Goal: Task Accomplishment & Management: Manage account settings

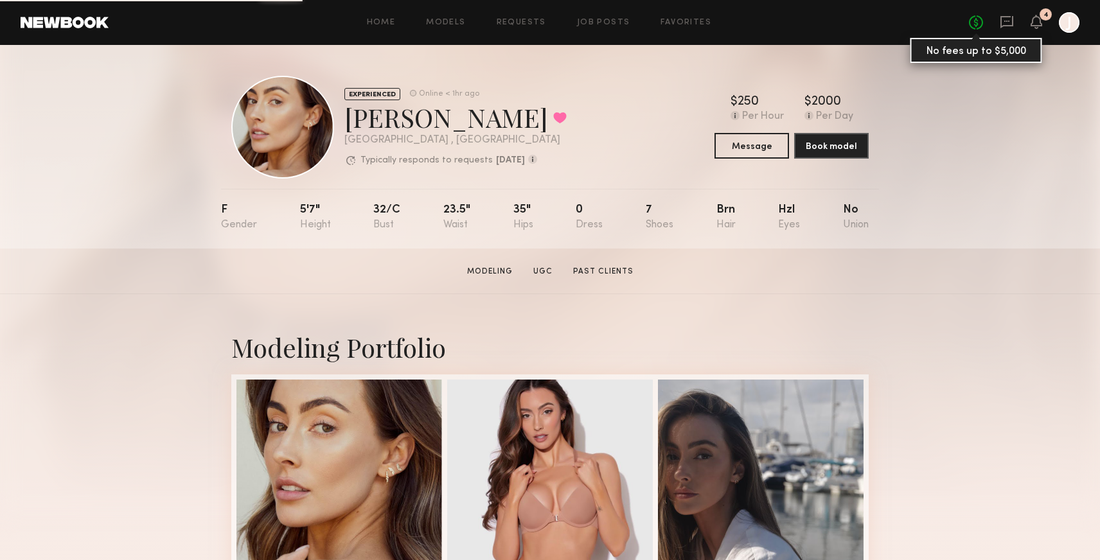
click at [973, 24] on link "No fees up to $5,000" at bounding box center [976, 22] width 14 height 14
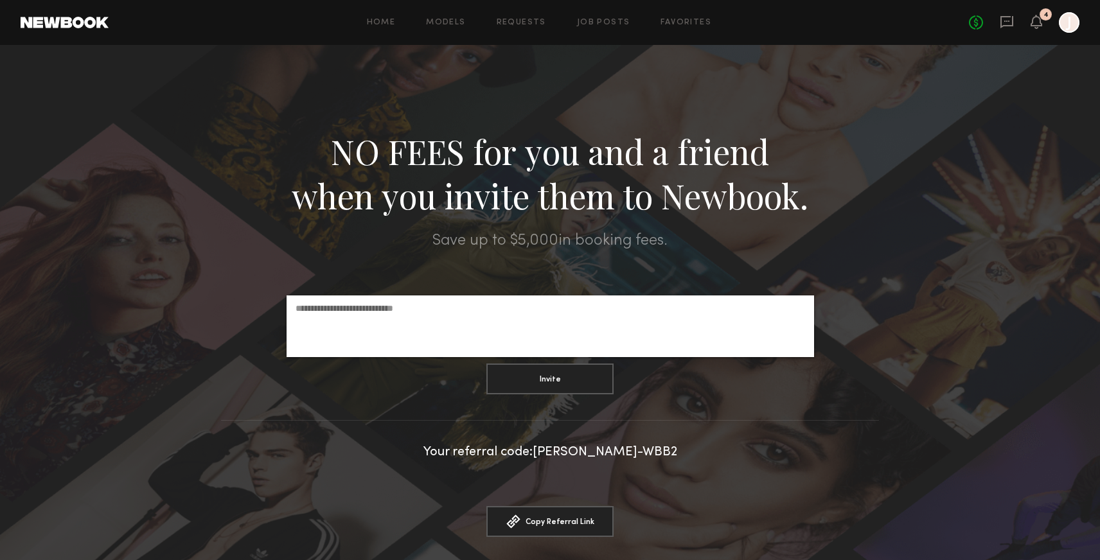
click at [1065, 25] on div at bounding box center [1069, 22] width 21 height 21
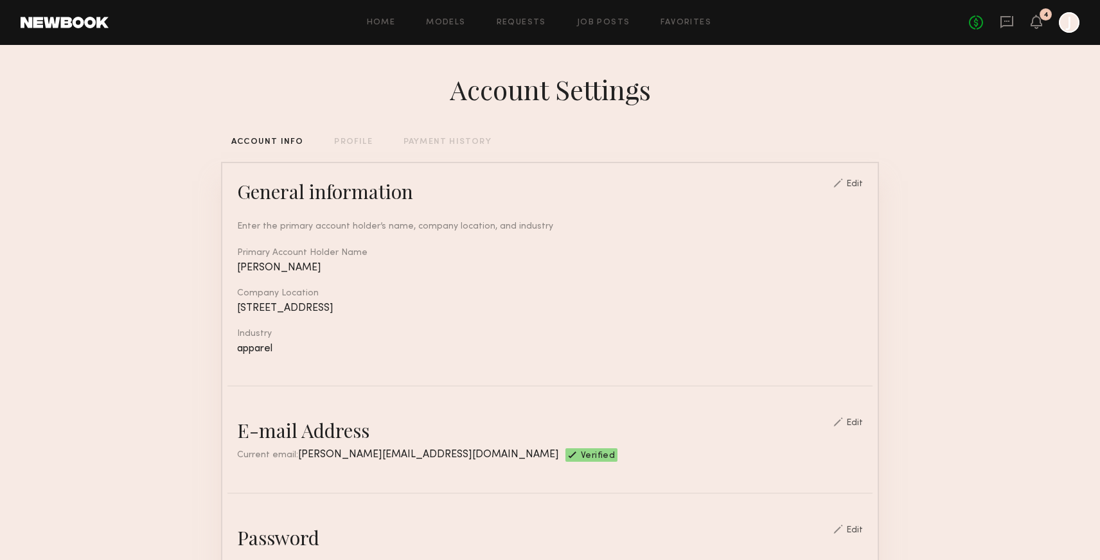
click at [445, 139] on div "PAYMENT HISTORY" at bounding box center [448, 142] width 88 height 8
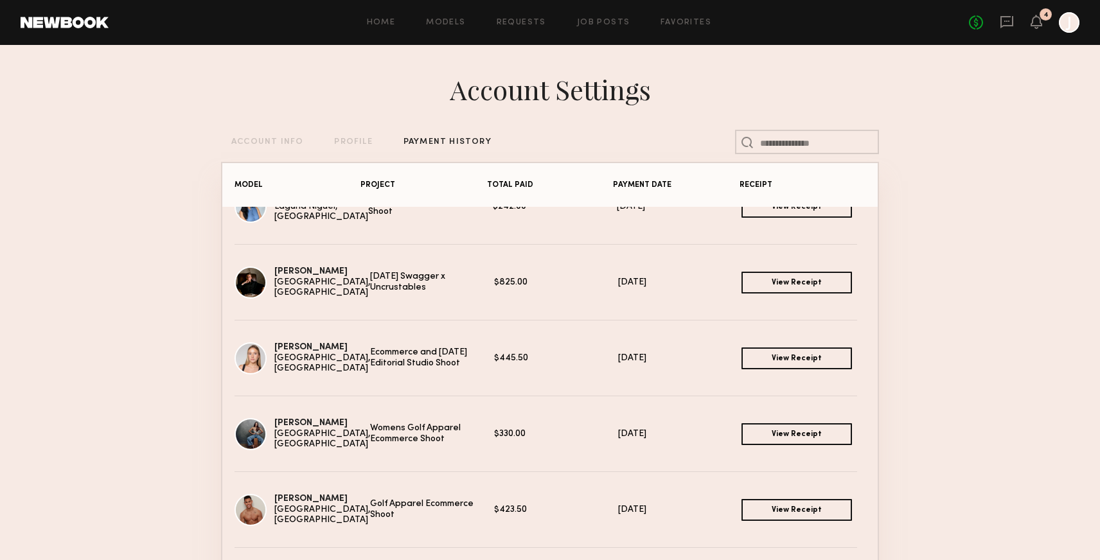
scroll to position [39, 0]
click at [803, 357] on link "View Receipt" at bounding box center [797, 358] width 111 height 22
